Goal: Navigation & Orientation: Find specific page/section

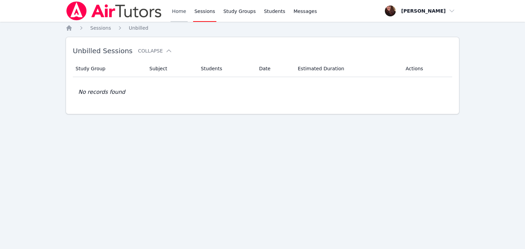
click at [175, 11] on link "Home" at bounding box center [178, 11] width 17 height 22
